Goal: Task Accomplishment & Management: Manage account settings

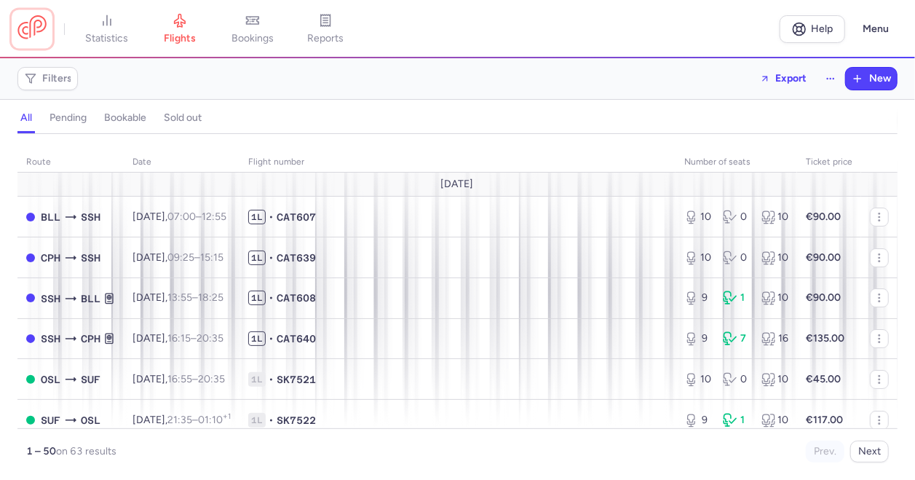
scroll to position [1834, 0]
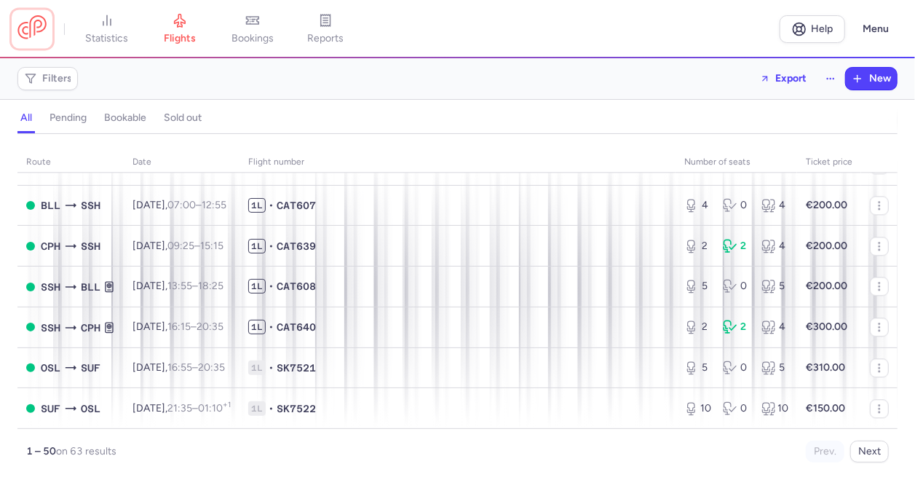
drag, startPoint x: 0, startPoint y: 0, endPoint x: 45, endPoint y: 25, distance: 51.8
click at [45, 25] on link at bounding box center [31, 28] width 29 height 27
click at [32, 30] on link at bounding box center [31, 28] width 29 height 27
click at [97, 40] on span "statistics" at bounding box center [107, 38] width 43 height 13
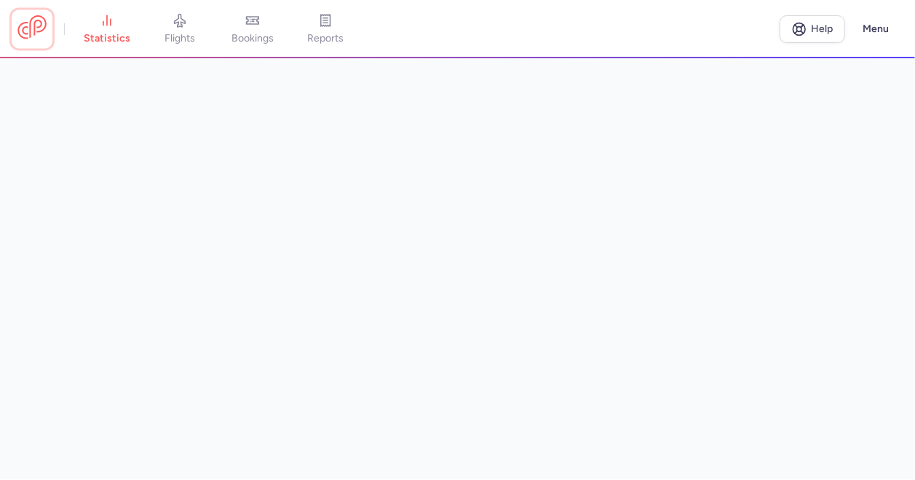
click at [19, 37] on link at bounding box center [31, 28] width 29 height 27
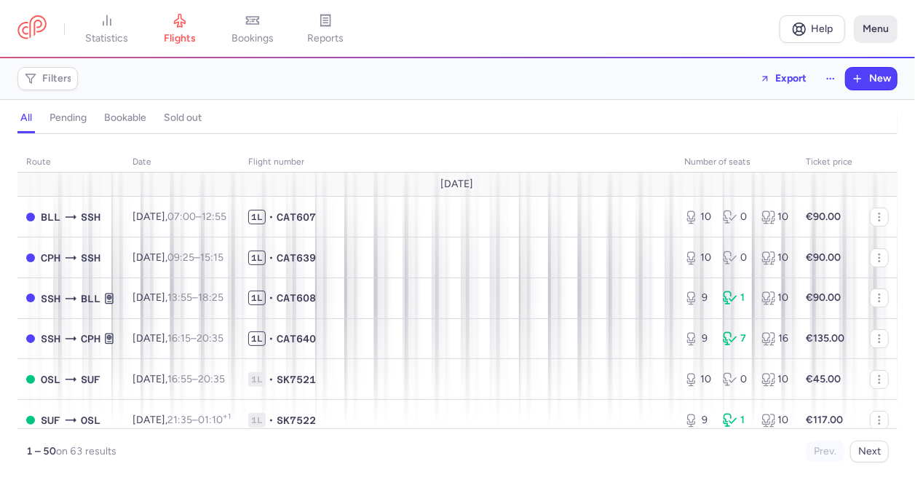
click at [875, 33] on button "Menu" at bounding box center [876, 29] width 44 height 28
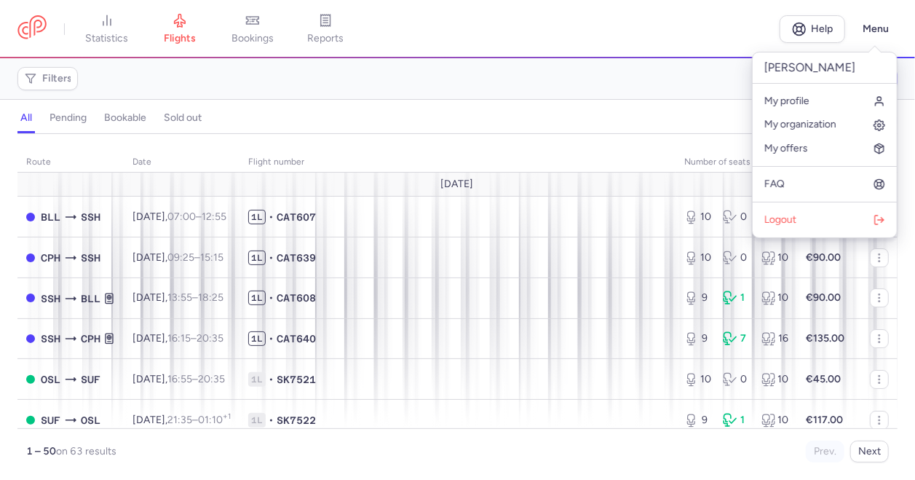
click at [682, 39] on nav "statistics flights bookings reports" at bounding box center [398, 29] width 762 height 32
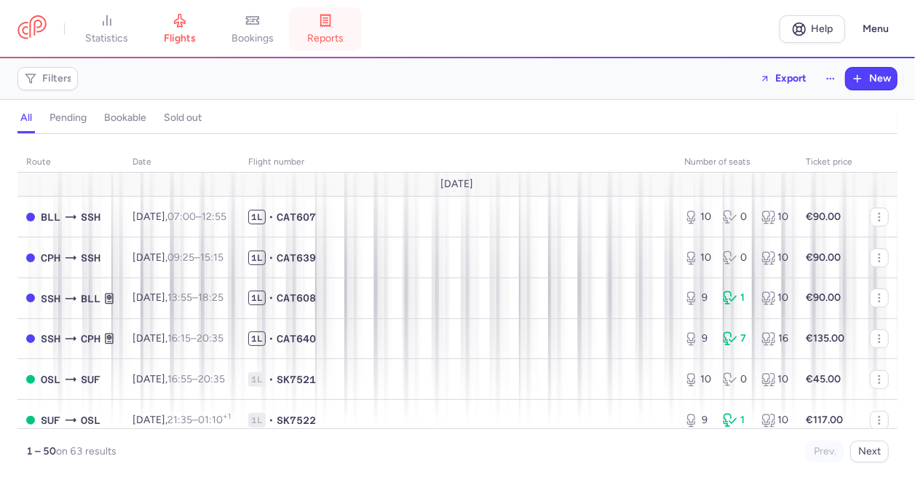
click at [355, 27] on link "reports" at bounding box center [325, 29] width 73 height 32
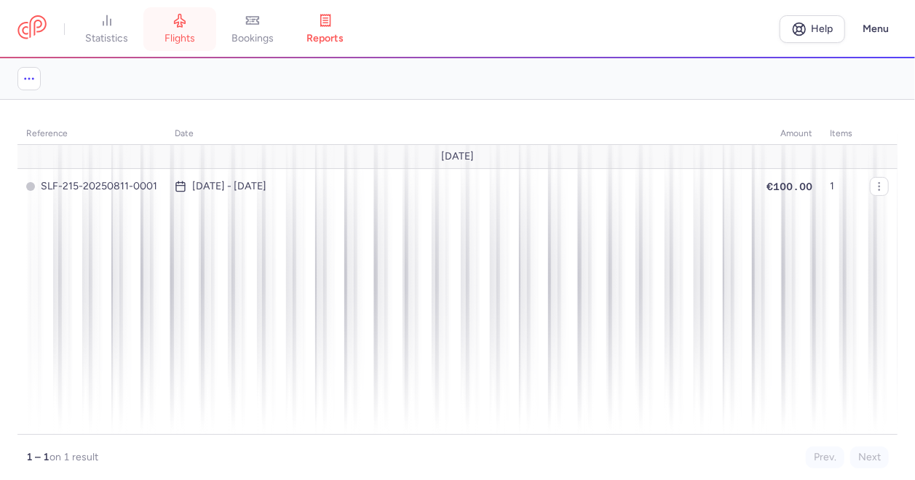
click at [162, 45] on link "flights" at bounding box center [179, 29] width 73 height 32
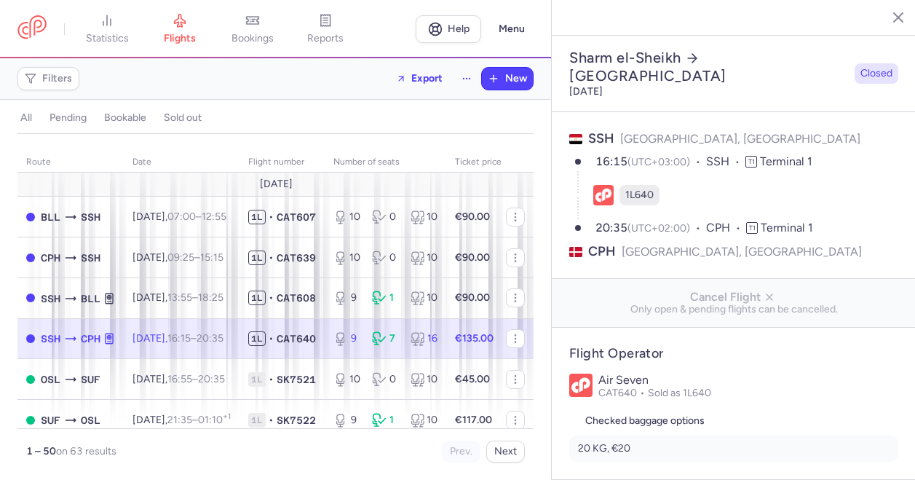
select select "days"
type input "9"
type input "135"
type input "2"
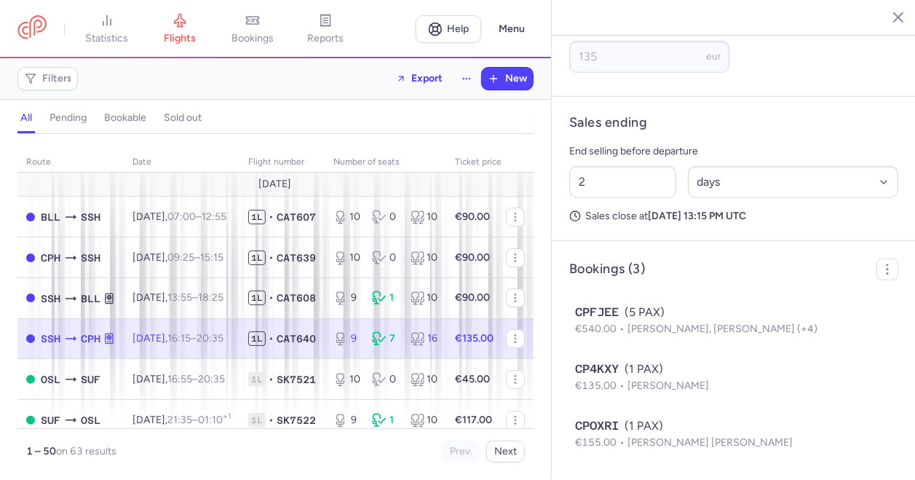
scroll to position [674, 0]
click at [886, 20] on icon "button" at bounding box center [887, 16] width 15 height 15
